Goal: Navigation & Orientation: Find specific page/section

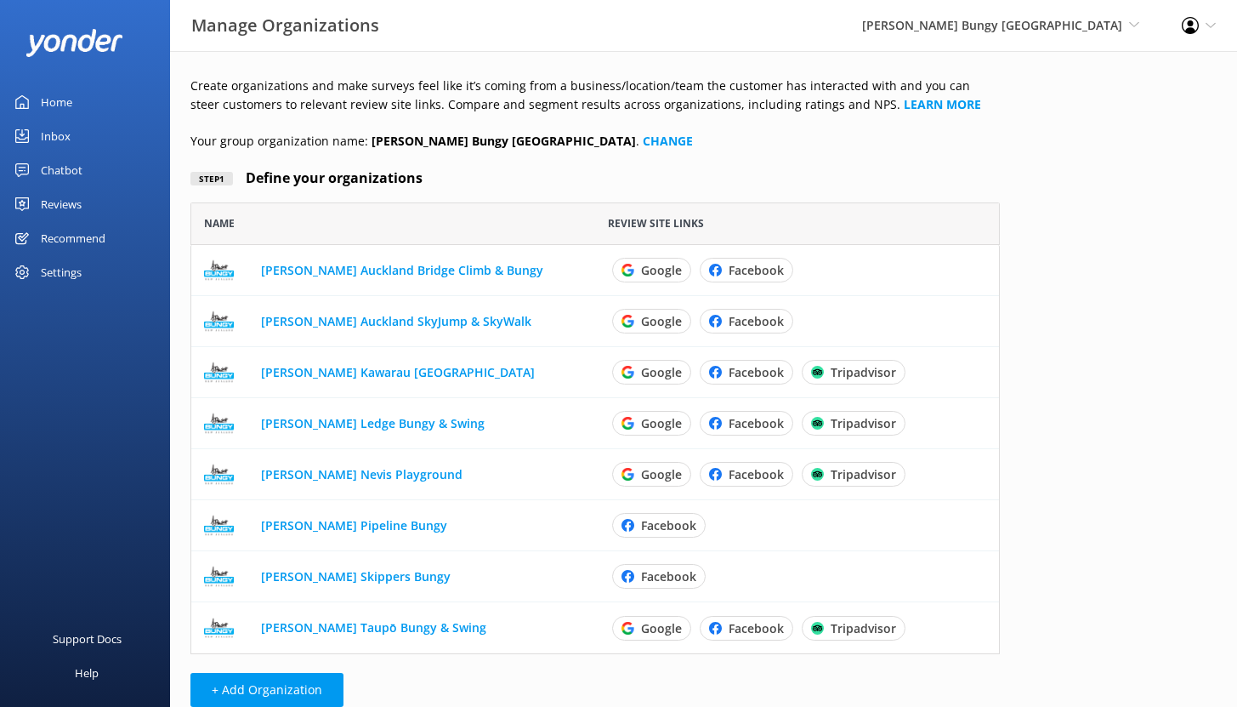
click at [72, 106] on link "Home" at bounding box center [85, 102] width 170 height 34
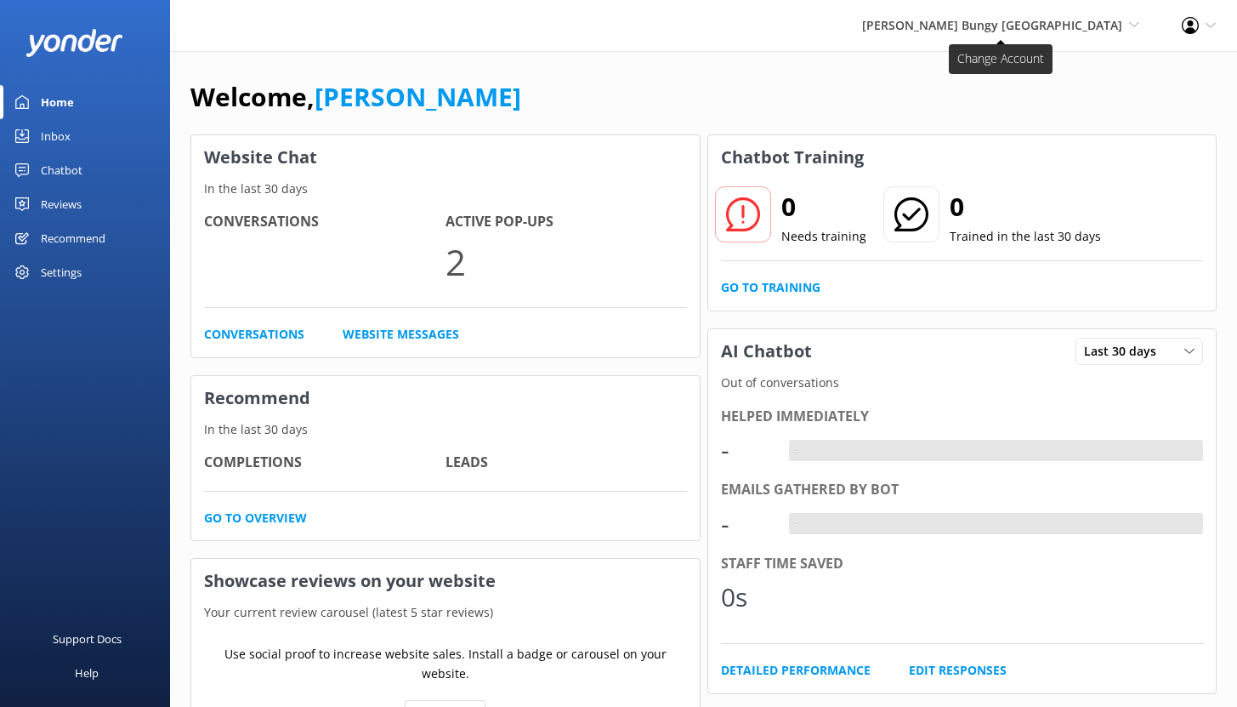
click at [1081, 28] on span "[PERSON_NAME] Bungy [GEOGRAPHIC_DATA]" at bounding box center [992, 25] width 260 height 16
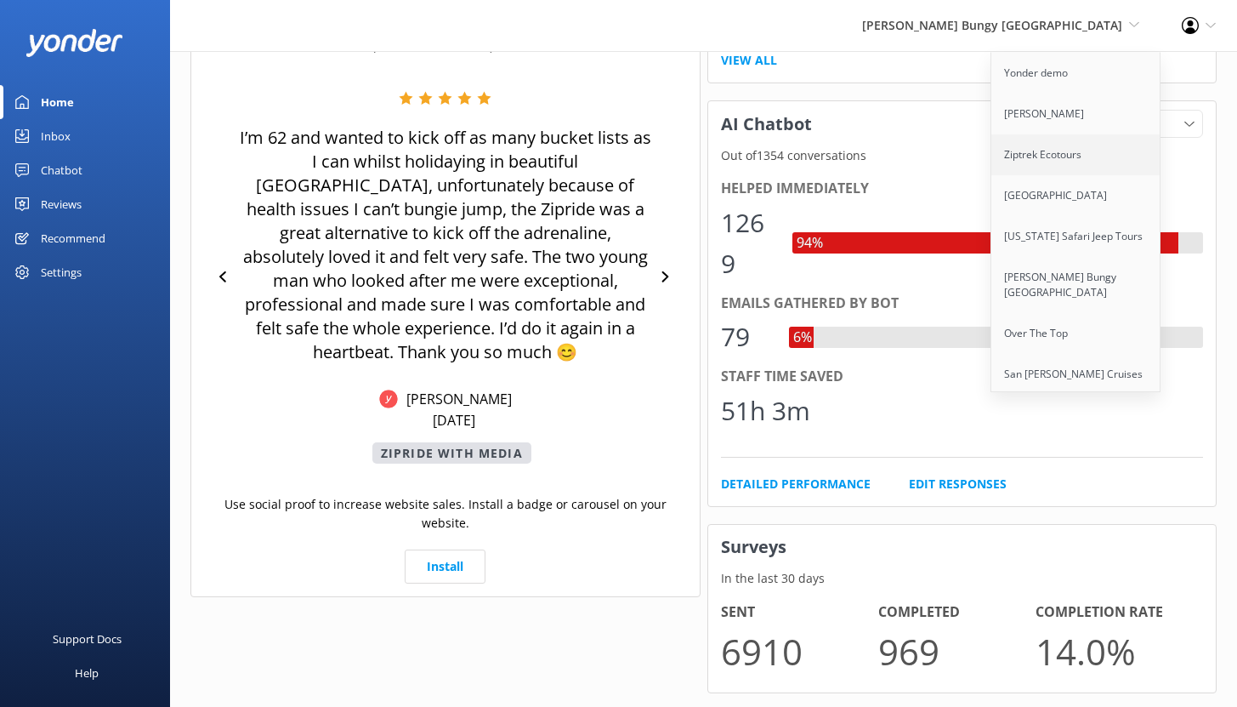
scroll to position [715, 0]
click at [1081, 151] on link "Ziptrek Ecotours" at bounding box center [1076, 154] width 170 height 41
